Goal: Register for event/course

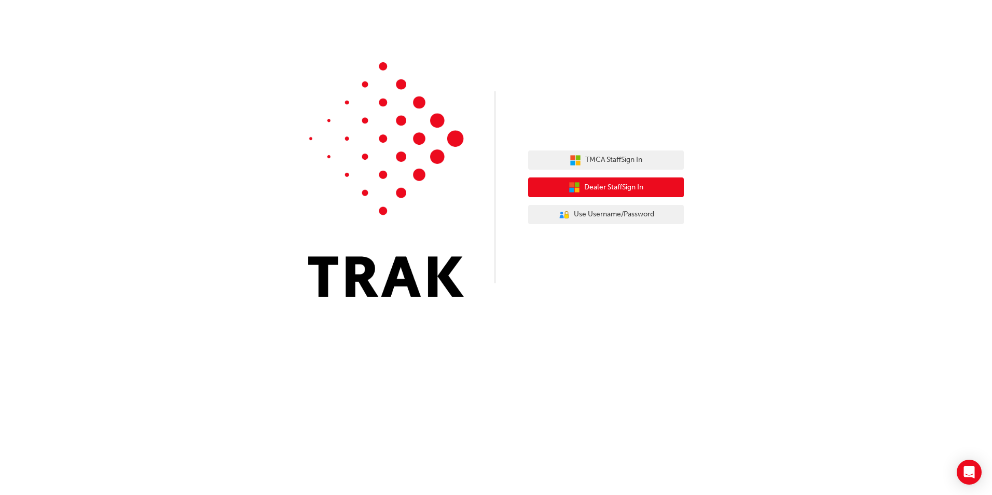
click at [595, 187] on span "Dealer Staff Sign In" at bounding box center [613, 188] width 59 height 12
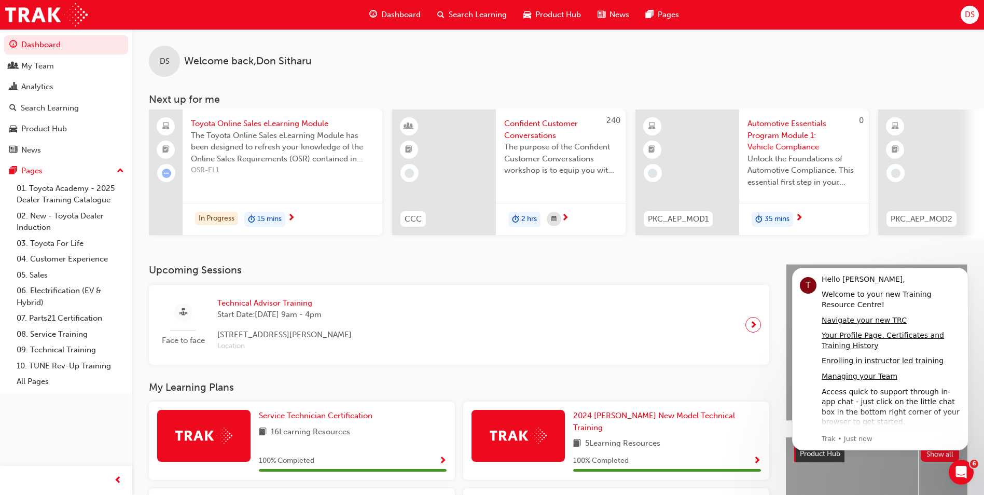
click at [443, 317] on div "Face to face Technical Advisor Training Start Date: [DATE] 9am - 4pm [STREET_AD…" at bounding box center [459, 324] width 604 height 63
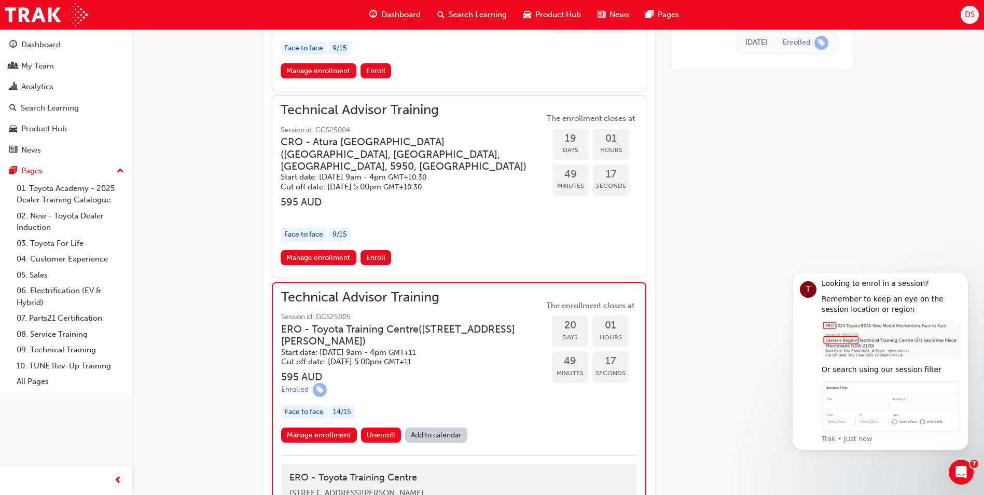
scroll to position [936, 0]
click at [338, 433] on link "Manage enrollment" at bounding box center [319, 435] width 76 height 15
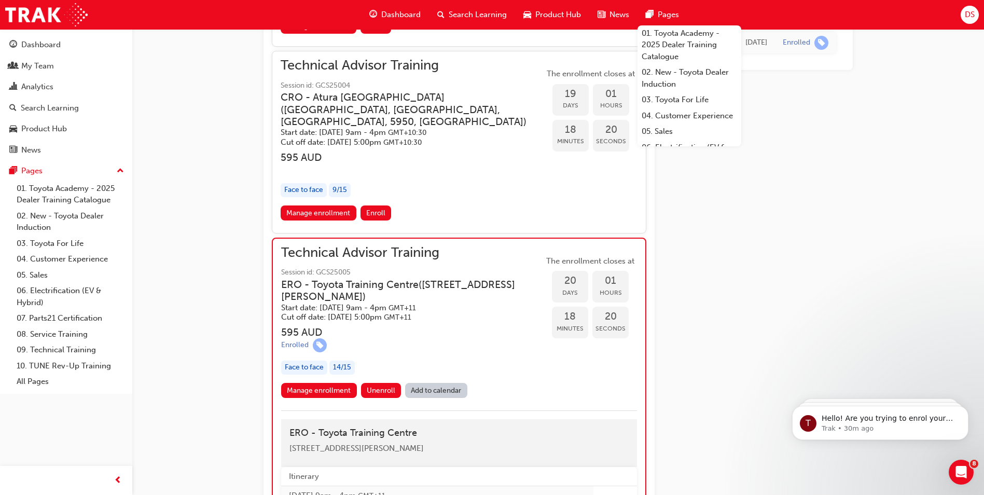
scroll to position [833, 0]
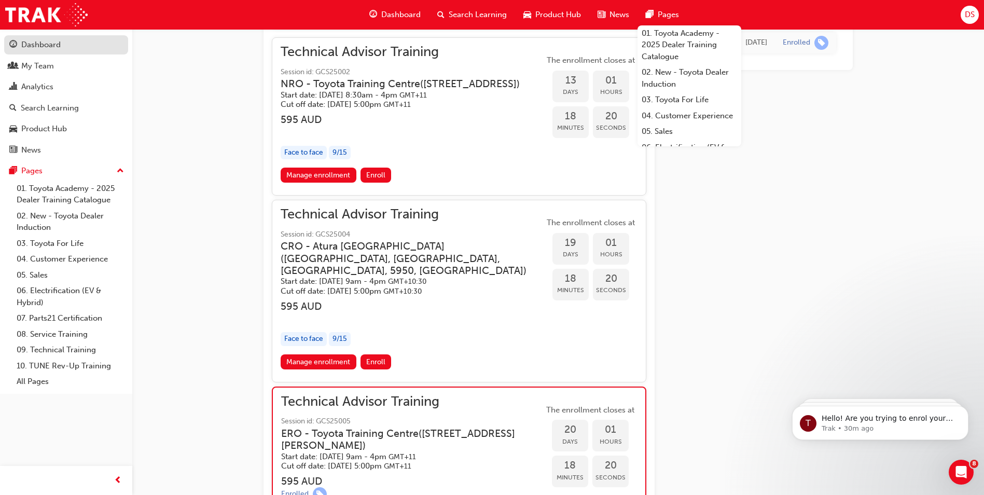
click at [48, 42] on div "Dashboard" at bounding box center [40, 45] width 39 height 12
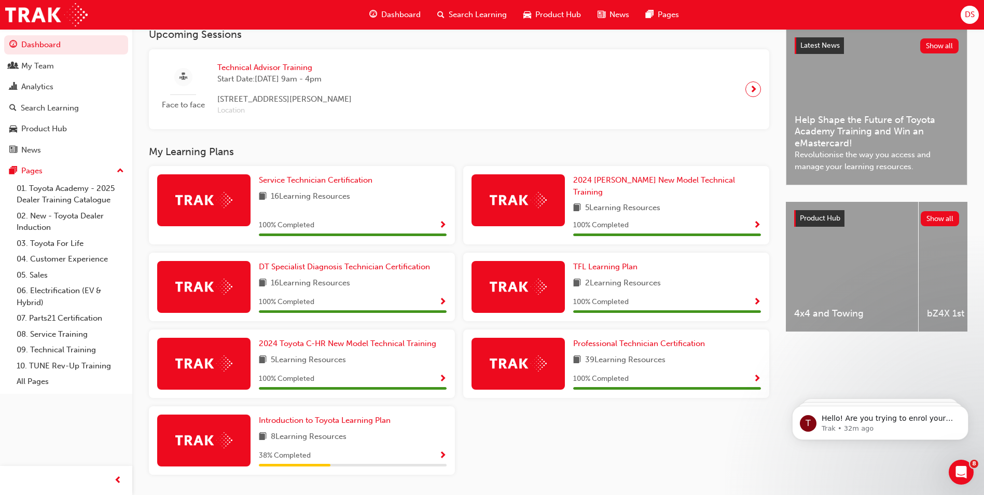
scroll to position [260, 0]
